Goal: Information Seeking & Learning: Learn about a topic

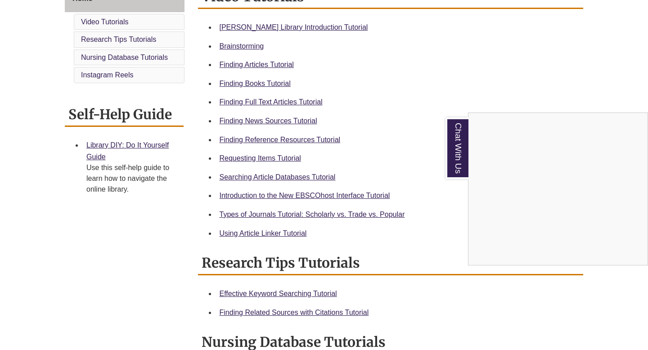
scroll to position [268, 0]
click at [259, 81] on div "Chat With Us" at bounding box center [324, 175] width 648 height 350
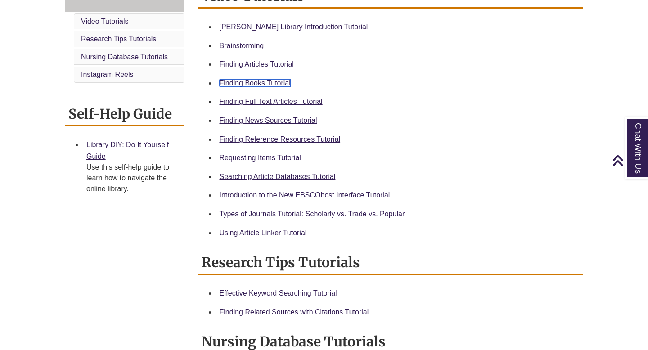
click at [259, 81] on link "Finding Books Tutorial" at bounding box center [255, 83] width 71 height 8
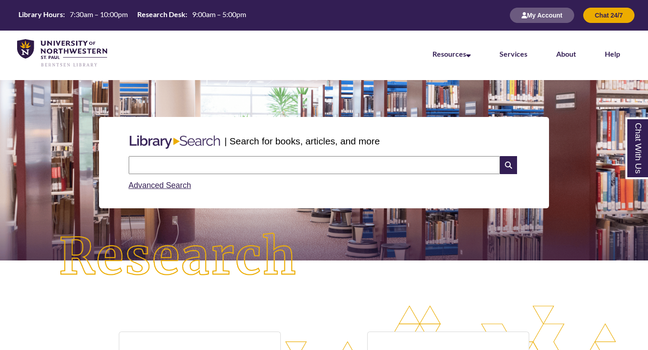
click at [243, 167] on input "text" at bounding box center [314, 165] width 371 height 18
type input "**********"
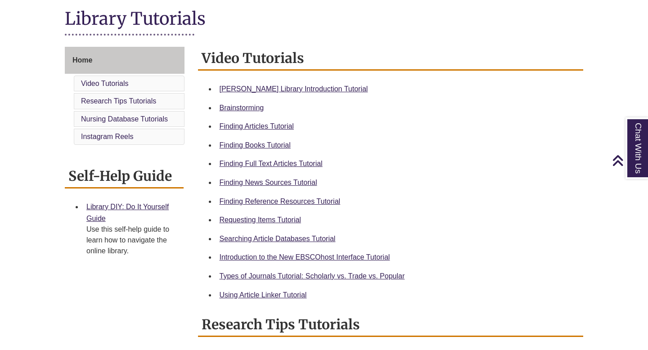
scroll to position [217, 0]
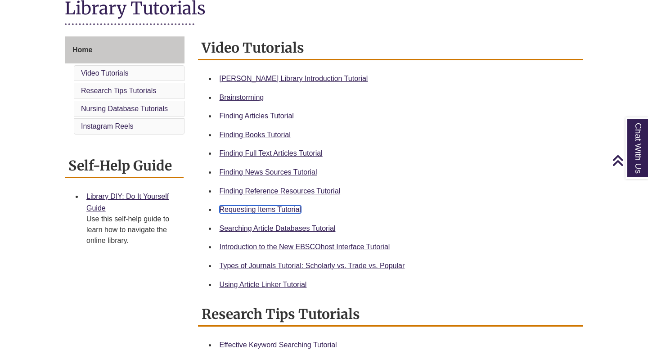
click at [271, 212] on link "Requesting Items Tutorial" at bounding box center [260, 210] width 81 height 8
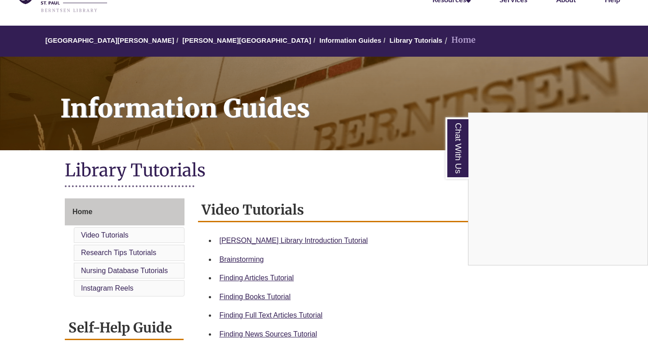
scroll to position [54, 0]
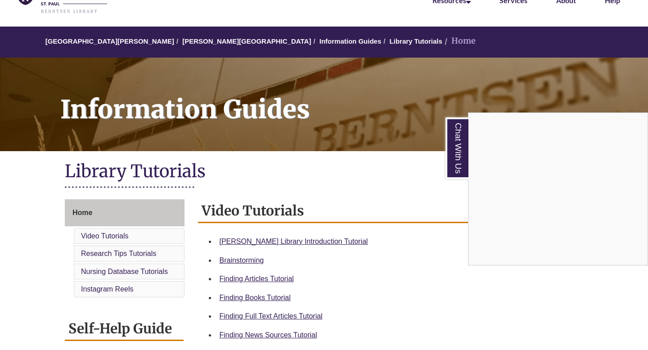
click at [191, 41] on div "Chat With Us" at bounding box center [324, 175] width 648 height 350
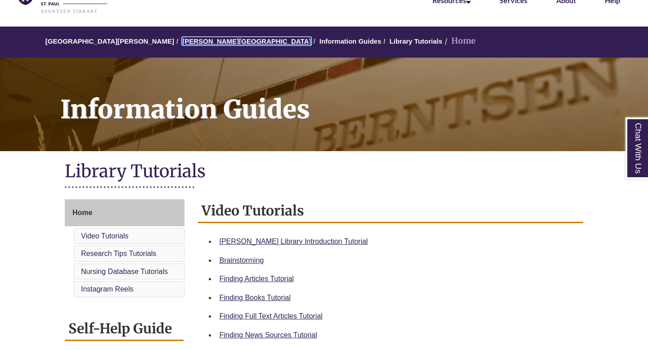
click at [185, 41] on link "[PERSON_NAME][GEOGRAPHIC_DATA]" at bounding box center [246, 41] width 129 height 8
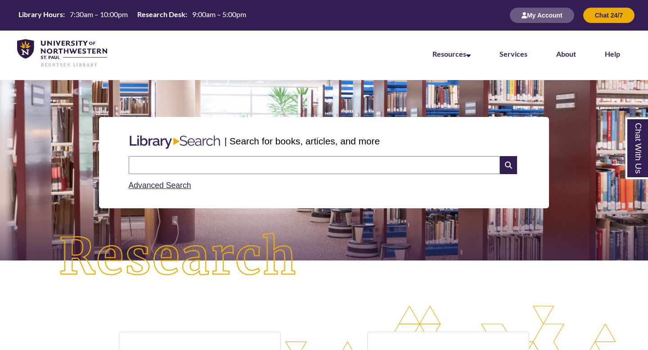
click at [234, 167] on input "text" at bounding box center [314, 165] width 371 height 18
click at [150, 186] on link "Advanced Search" at bounding box center [160, 185] width 63 height 9
